Goal: Transaction & Acquisition: Book appointment/travel/reservation

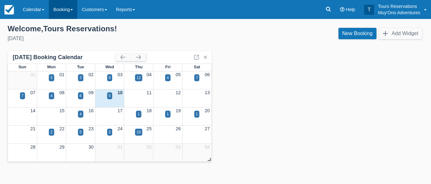
click at [60, 10] on link "Booking" at bounding box center [63, 9] width 29 height 19
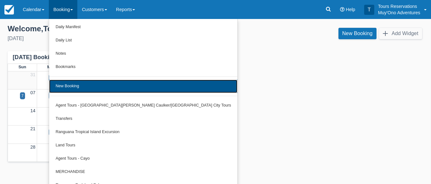
click at [66, 81] on link "New Booking" at bounding box center [143, 86] width 188 height 13
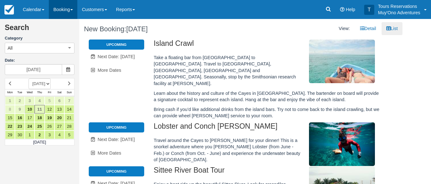
click at [67, 14] on link "Booking" at bounding box center [63, 9] width 29 height 19
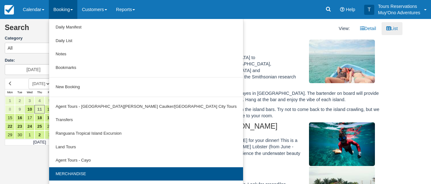
scroll to position [11, 0]
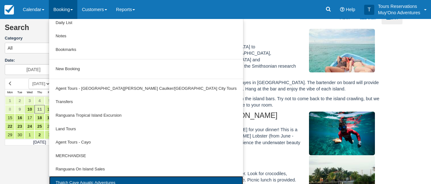
click at [92, 181] on link "Thatch Caye Aquatic Adventures" at bounding box center [146, 183] width 194 height 14
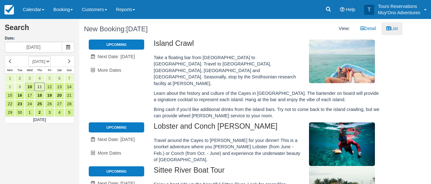
click at [305, 39] on div at bounding box center [240, 39] width 323 height 0
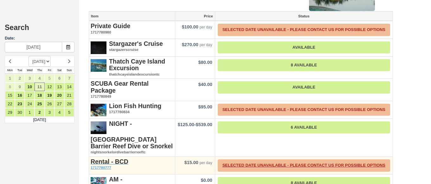
scroll to position [203, 0]
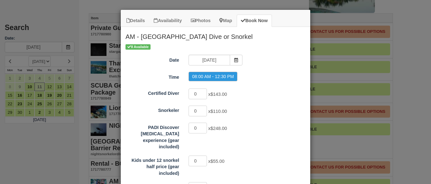
click at [279, 106] on div "0 x $110.00" at bounding box center [239, 112] width 111 height 12
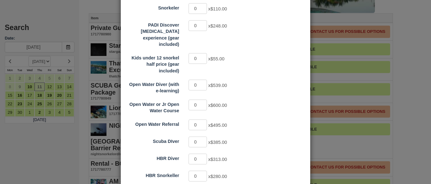
scroll to position [114, 0]
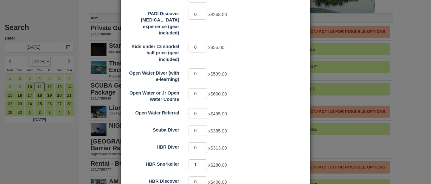
click at [204, 160] on input "1" at bounding box center [198, 165] width 18 height 11
click at [264, 151] on div "Certified Diver 0 x $143.00 Snorkeler 0 x $110.00 PADI Discover Scuba Diving ex…" at bounding box center [215, 108] width 180 height 269
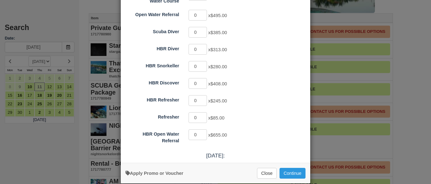
scroll to position [215, 0]
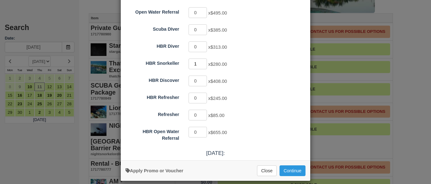
type input "1"
click at [206, 59] on input "1" at bounding box center [198, 64] width 18 height 11
click at [297, 166] on button "Continue" at bounding box center [292, 171] width 26 height 11
